Goal: Information Seeking & Learning: Understand process/instructions

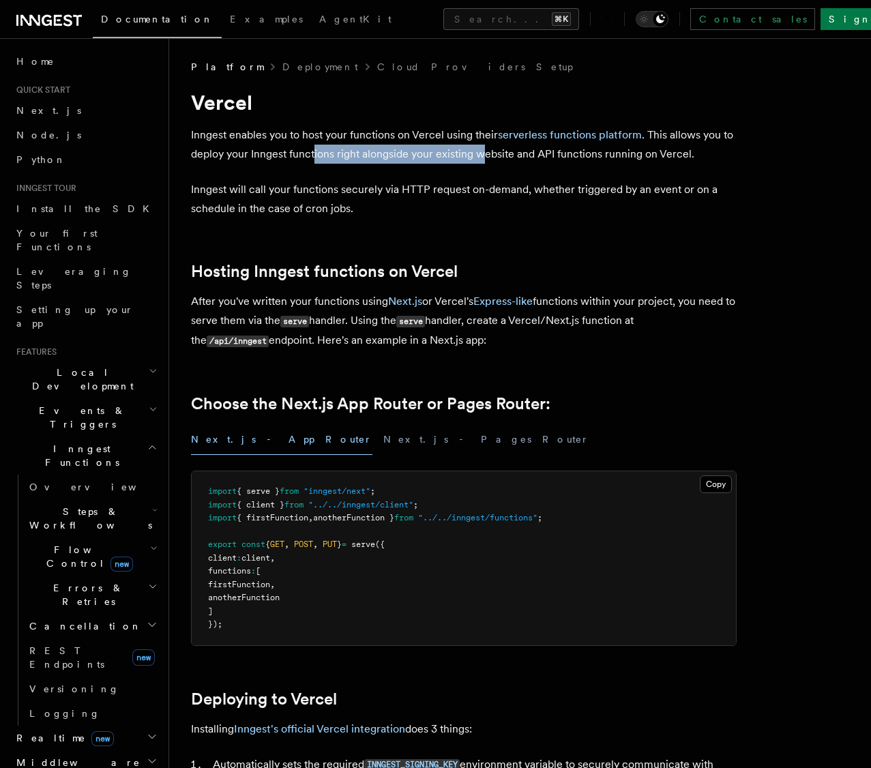
drag, startPoint x: 315, startPoint y: 155, endPoint x: 480, endPoint y: 160, distance: 165.2
click at [480, 160] on p "Inngest enables you to host your functions on Vercel using their serverless fun…" at bounding box center [464, 145] width 546 height 38
click at [588, 158] on p "Inngest enables you to host your functions on Vercel using their serverless fun…" at bounding box center [464, 145] width 546 height 38
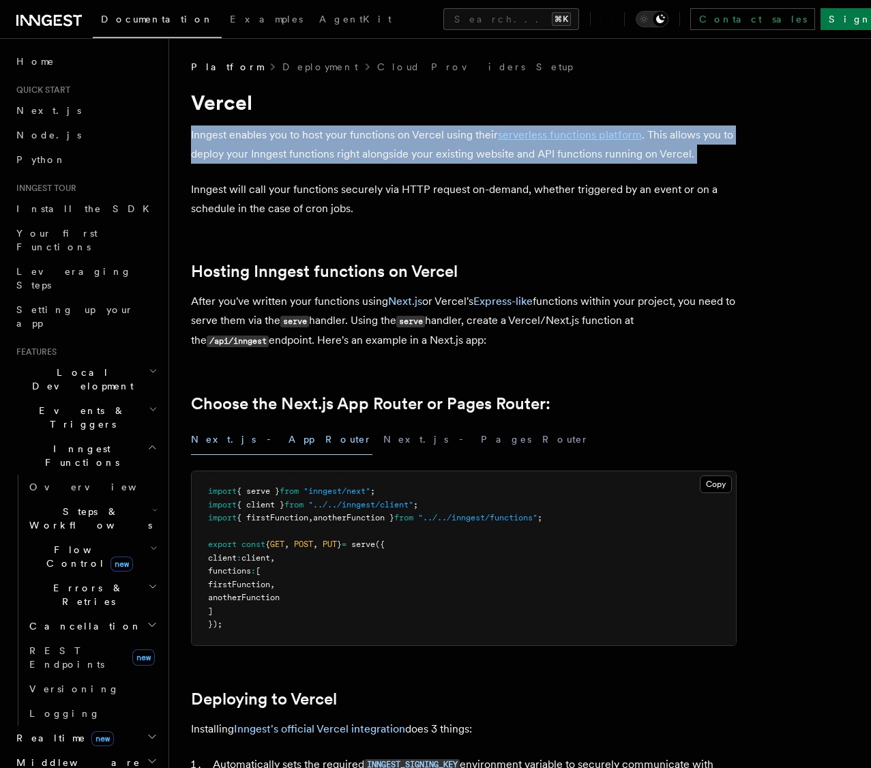
click at [588, 158] on p "Inngest enables you to host your functions on Vercel using their serverless fun…" at bounding box center [464, 145] width 546 height 38
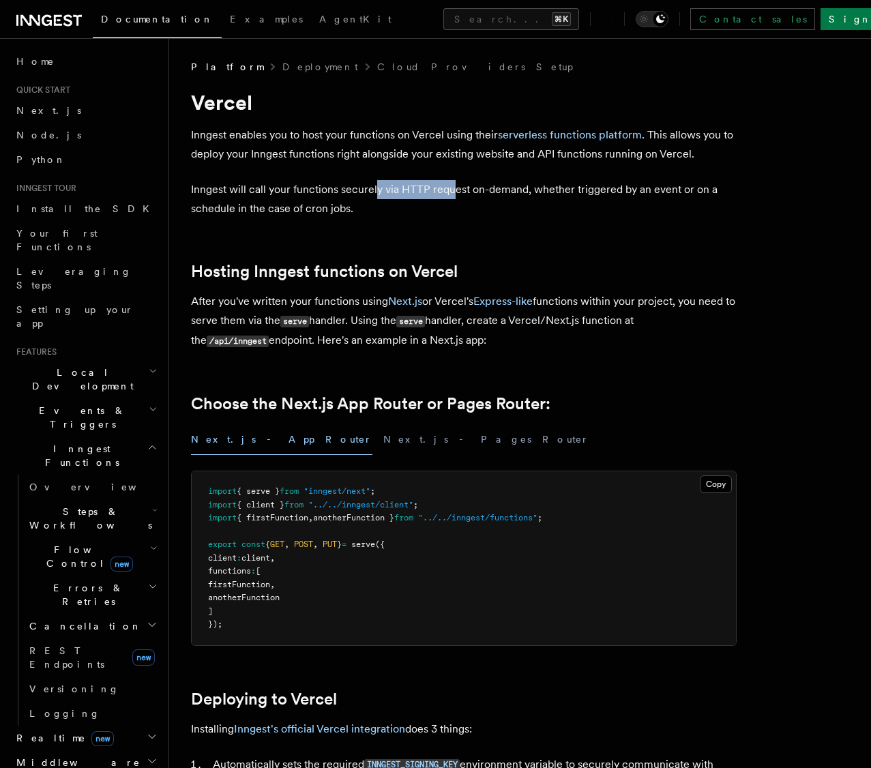
drag, startPoint x: 374, startPoint y: 194, endPoint x: 454, endPoint y: 193, distance: 79.8
click at [454, 193] on p "Inngest will call your functions securely via HTTP request on-demand, whether t…" at bounding box center [464, 199] width 546 height 38
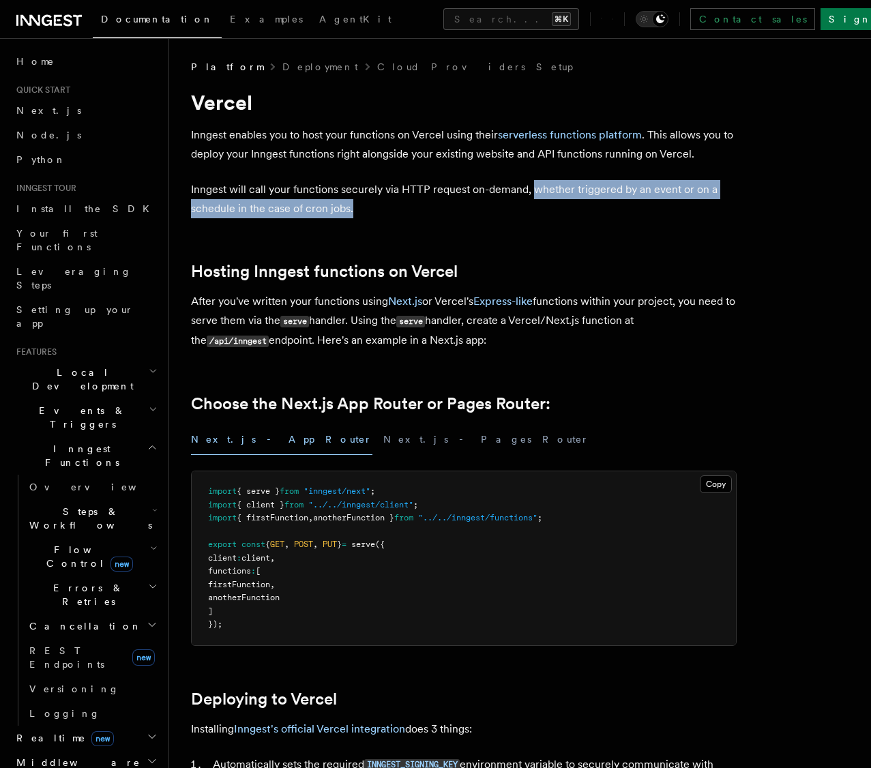
drag, startPoint x: 532, startPoint y: 192, endPoint x: 512, endPoint y: 203, distance: 22.0
click at [530, 202] on p "Inngest will call your functions securely via HTTP request on-demand, whether t…" at bounding box center [464, 199] width 546 height 38
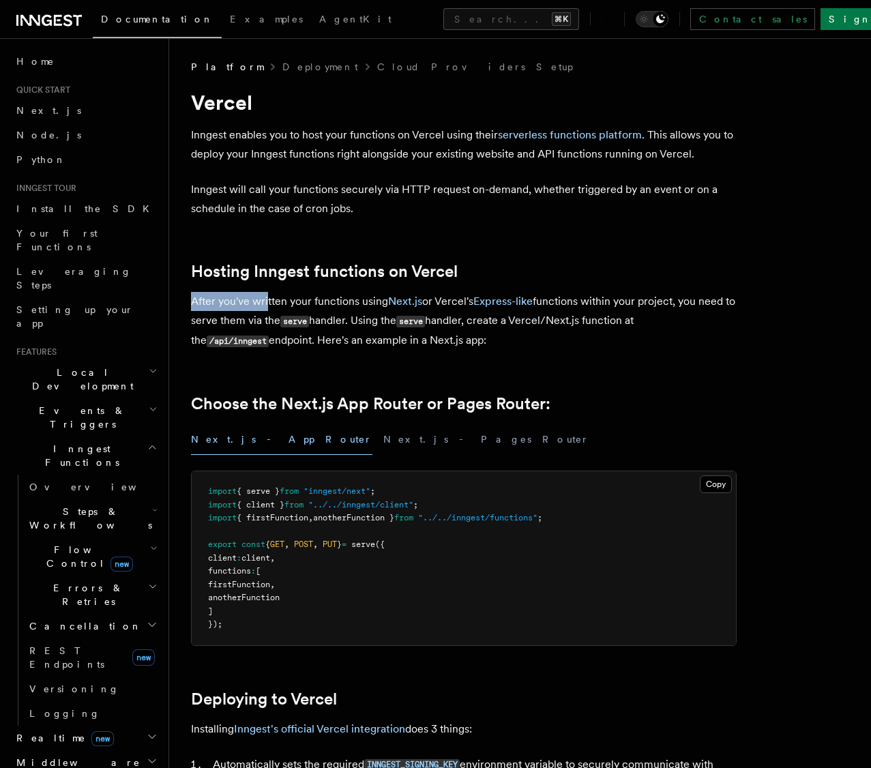
drag, startPoint x: 193, startPoint y: 304, endPoint x: 267, endPoint y: 305, distance: 73.7
click at [267, 305] on p "After you've written your functions using Next.js or Vercel's Express-like func…" at bounding box center [464, 321] width 546 height 59
drag, startPoint x: 549, startPoint y: 305, endPoint x: 248, endPoint y: 315, distance: 300.4
click at [248, 315] on p "After you've written your functions using Next.js or Vercel's Express-like func…" at bounding box center [464, 321] width 546 height 59
click at [338, 323] on p "After you've written your functions using Next.js or Vercel's Express-like func…" at bounding box center [464, 321] width 546 height 59
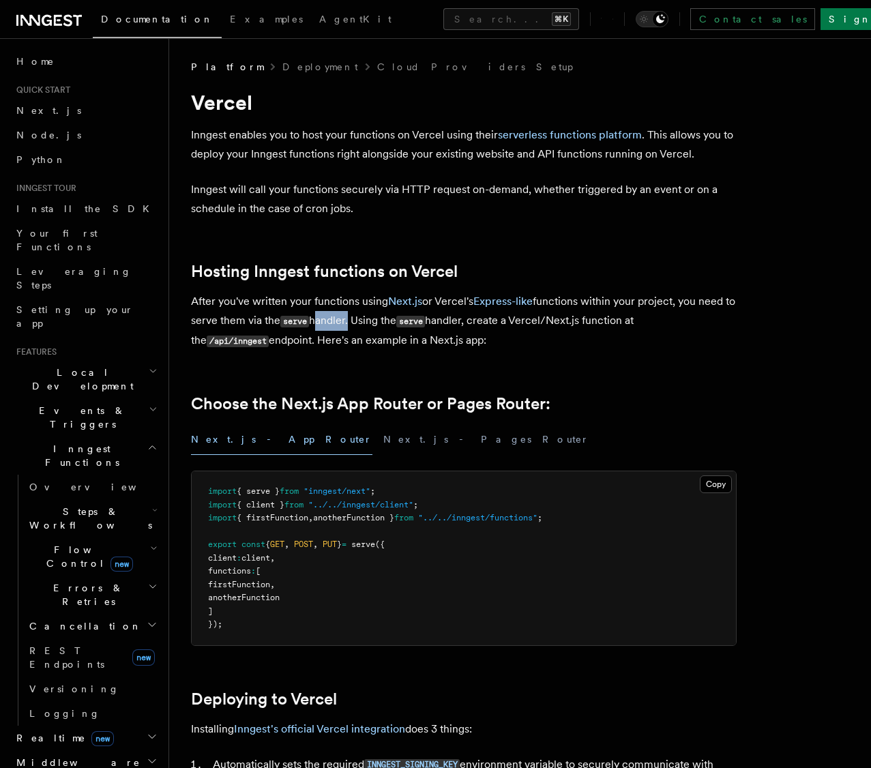
click at [338, 323] on p "After you've written your functions using Next.js or Vercel's Express-like func…" at bounding box center [464, 321] width 546 height 59
click at [450, 323] on p "After you've written your functions using Next.js or Vercel's Express-like func…" at bounding box center [464, 321] width 546 height 59
click at [264, 343] on p "After you've written your functions using Next.js or Vercel's Express-like func…" at bounding box center [464, 321] width 546 height 59
drag, startPoint x: 264, startPoint y: 343, endPoint x: 313, endPoint y: 342, distance: 49.1
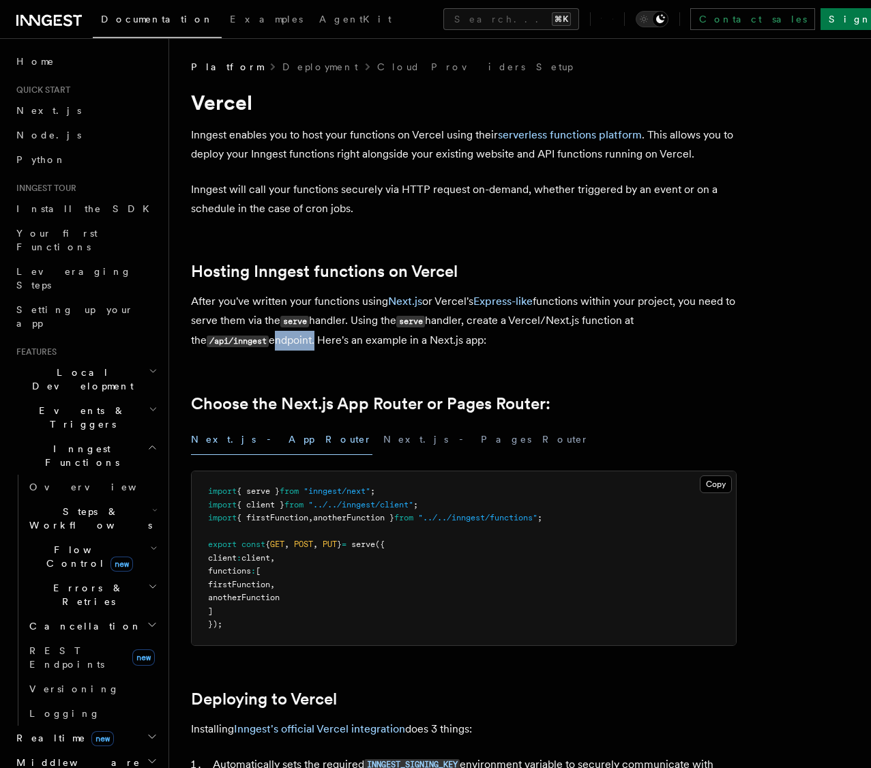
click at [264, 343] on p "After you've written your functions using Next.js or Vercel's Express-like func…" at bounding box center [464, 321] width 546 height 59
click at [328, 342] on p "After you've written your functions using Next.js or Vercel's Express-like func…" at bounding box center [464, 321] width 546 height 59
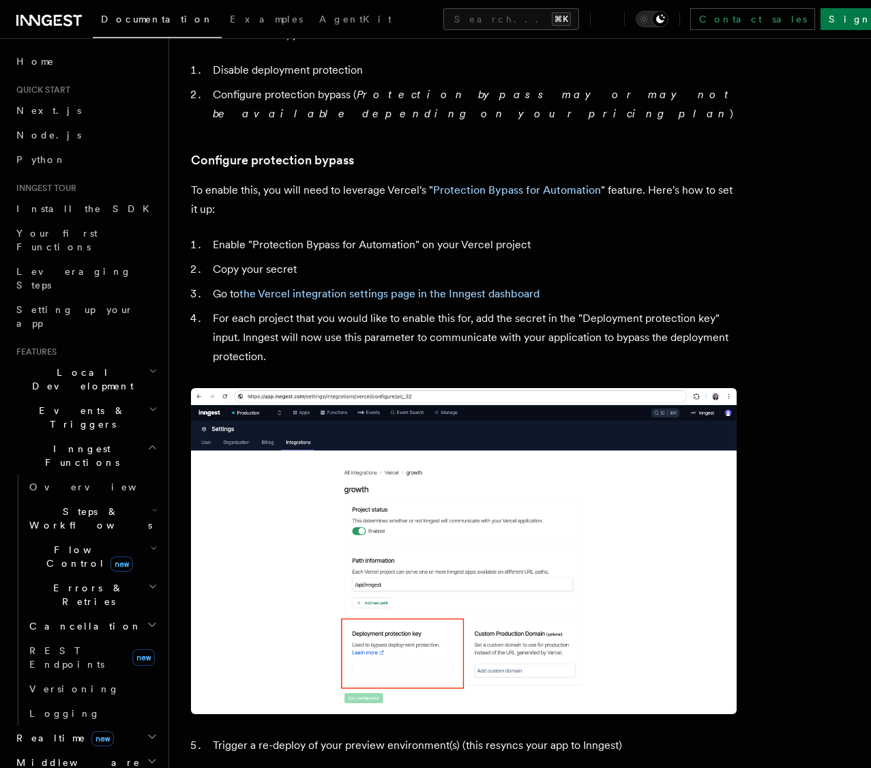
scroll to position [1462, 0]
